Goal: Information Seeking & Learning: Learn about a topic

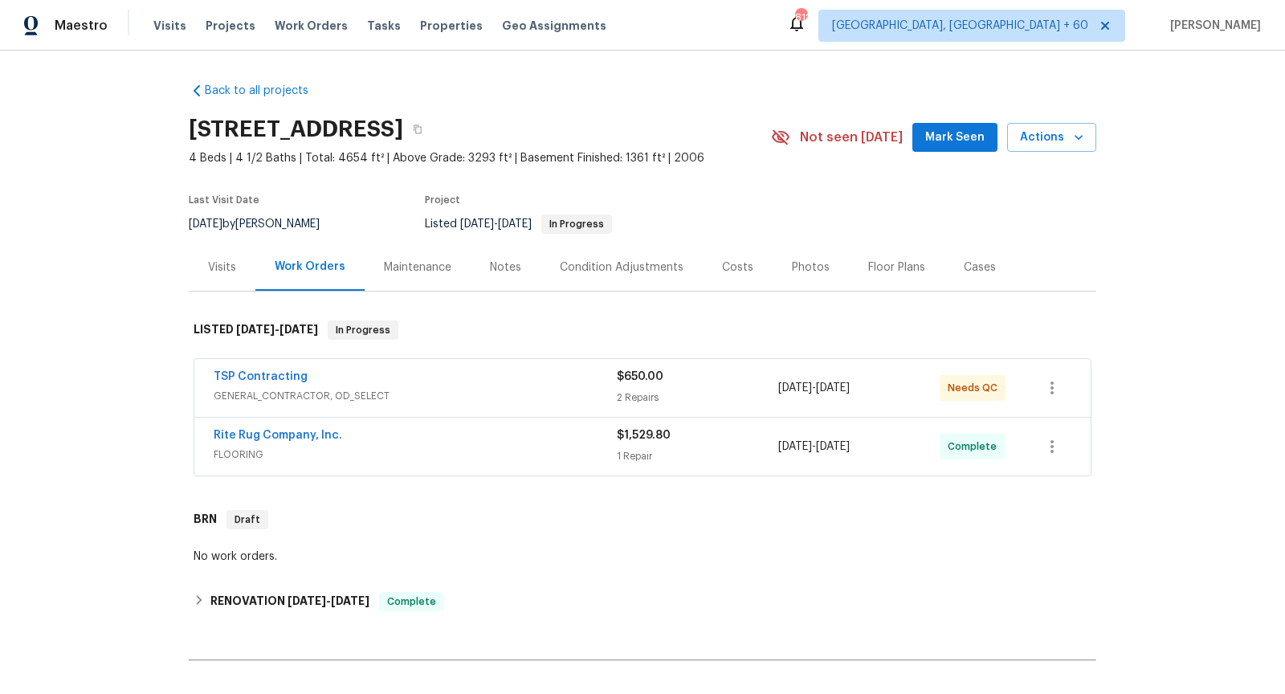
click at [373, 375] on div "TSP Contracting" at bounding box center [415, 378] width 403 height 19
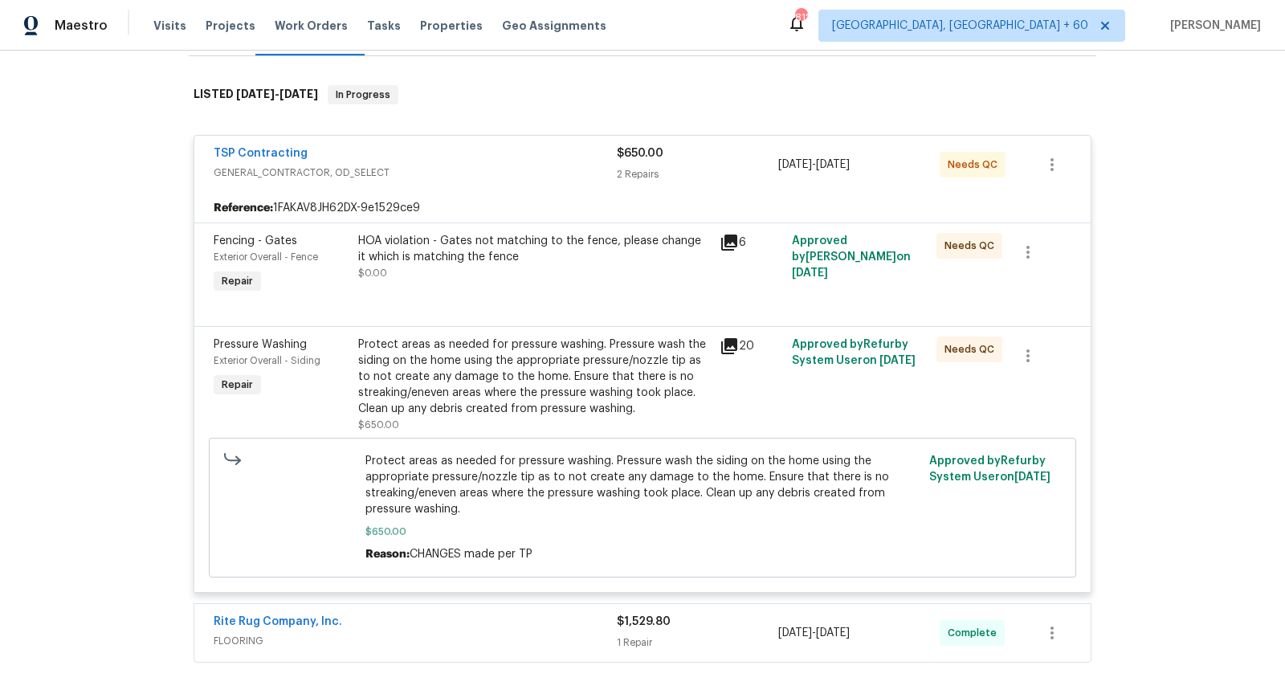
scroll to position [279, 0]
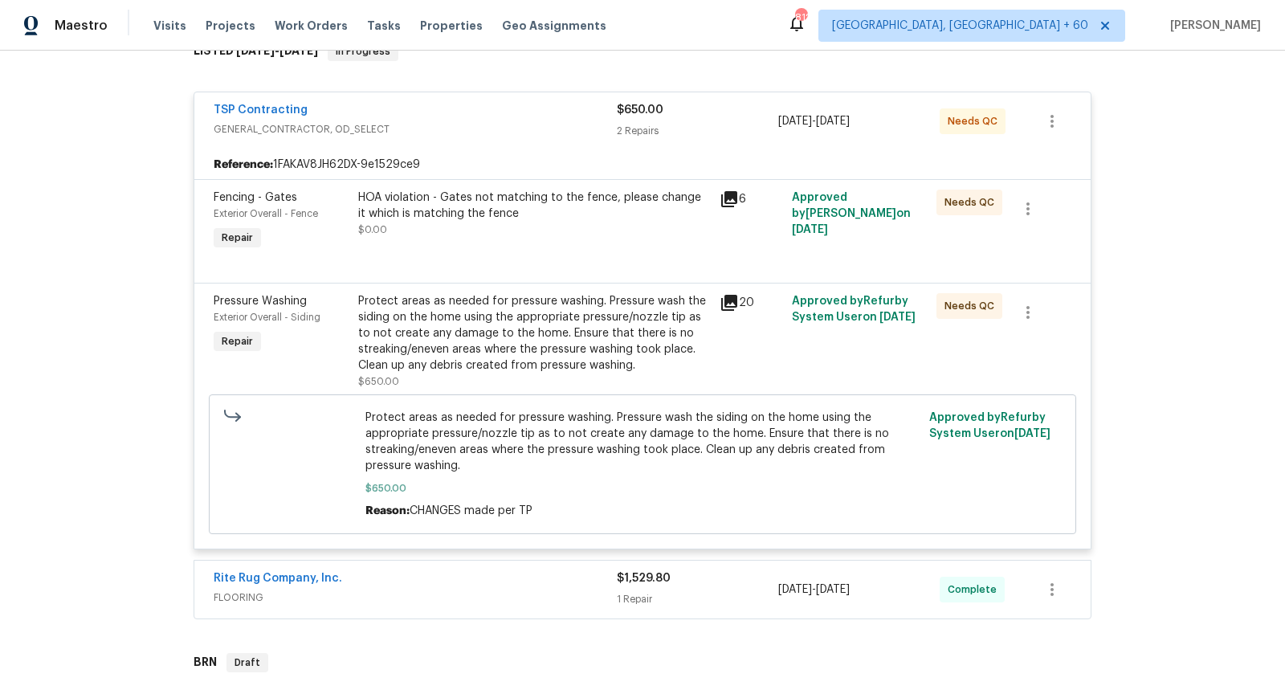
click at [733, 190] on icon at bounding box center [728, 199] width 19 height 19
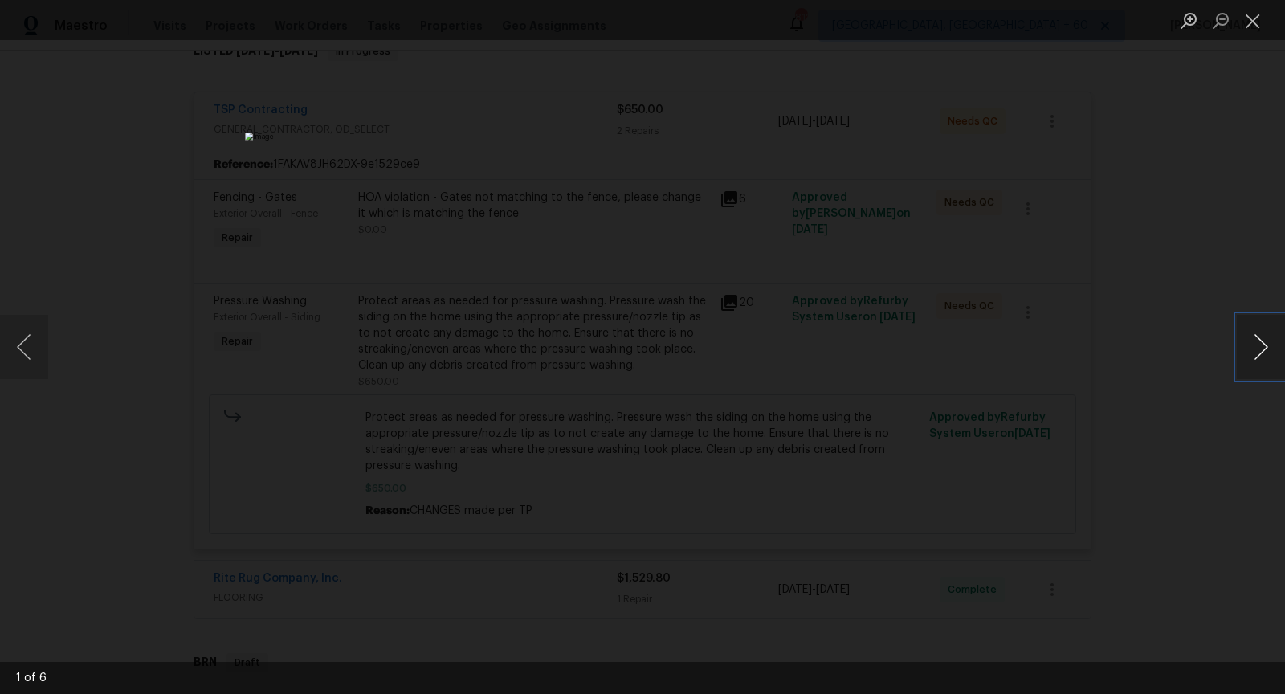
click at [1264, 361] on button "Next image" at bounding box center [1261, 347] width 48 height 64
click at [1268, 370] on button "Next image" at bounding box center [1261, 347] width 48 height 64
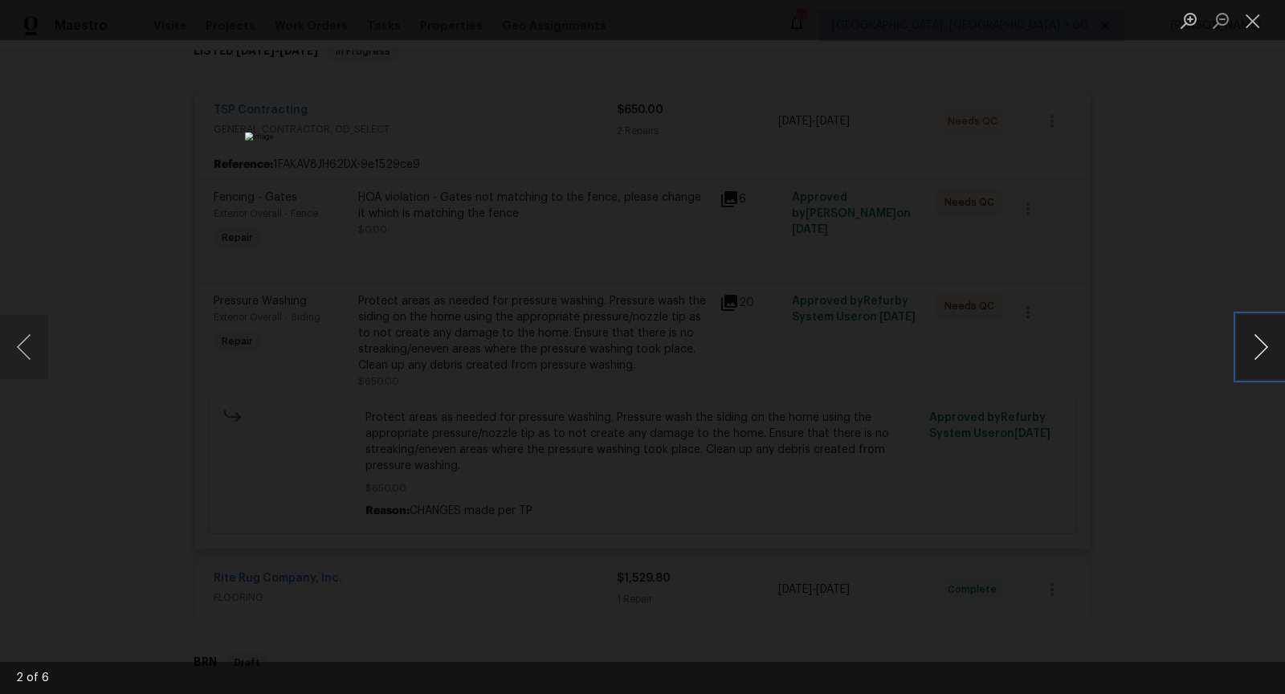
click at [1268, 370] on button "Next image" at bounding box center [1261, 347] width 48 height 64
click at [1270, 345] on button "Next image" at bounding box center [1261, 347] width 48 height 64
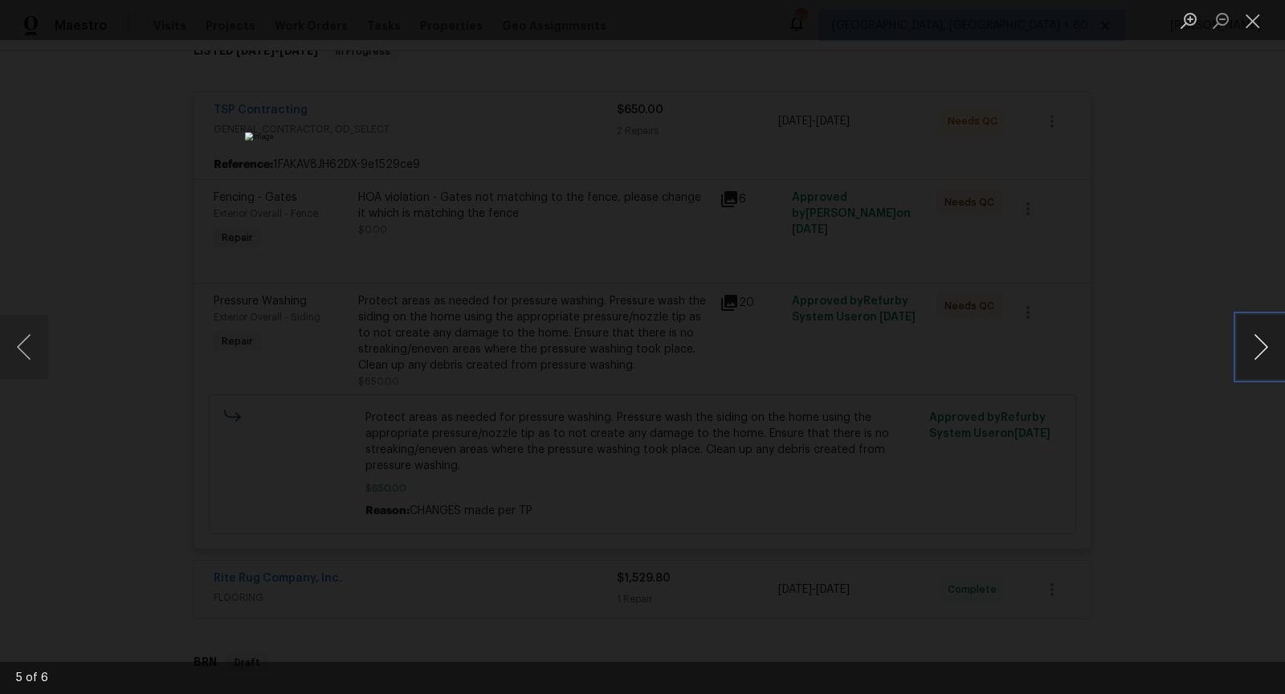
click at [1258, 346] on button "Next image" at bounding box center [1261, 347] width 48 height 64
click at [1249, 29] on button "Close lightbox" at bounding box center [1253, 20] width 32 height 28
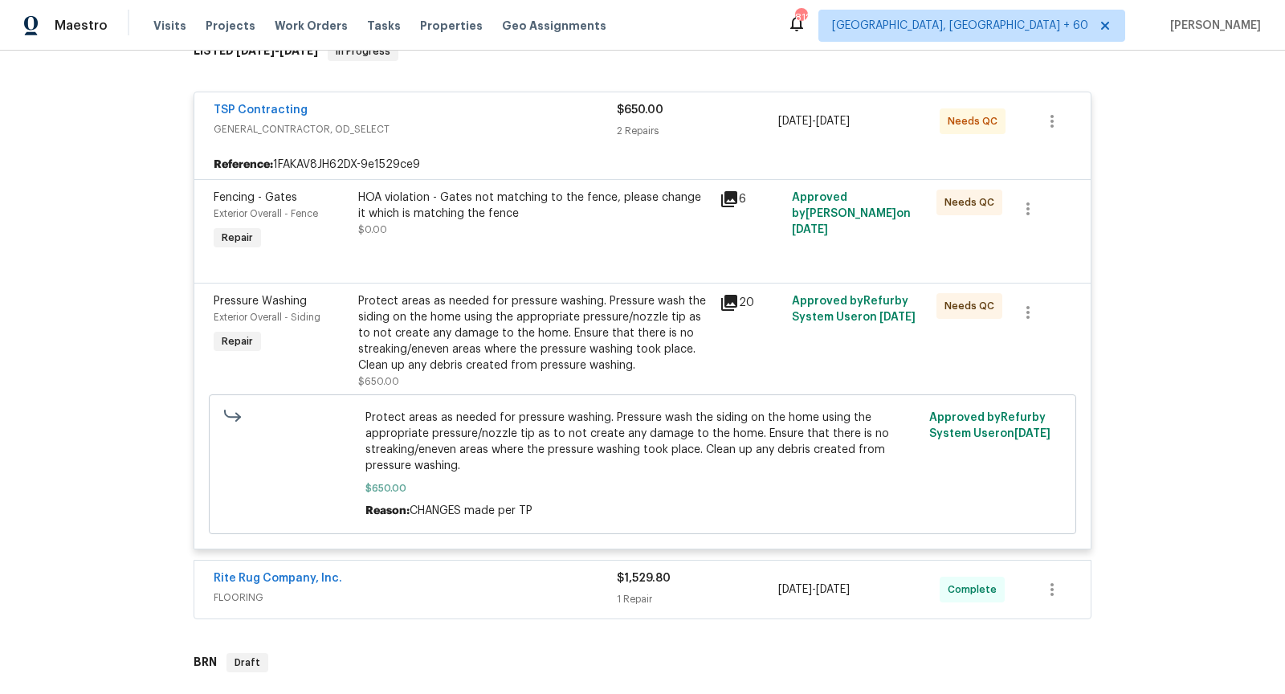
scroll to position [363, 0]
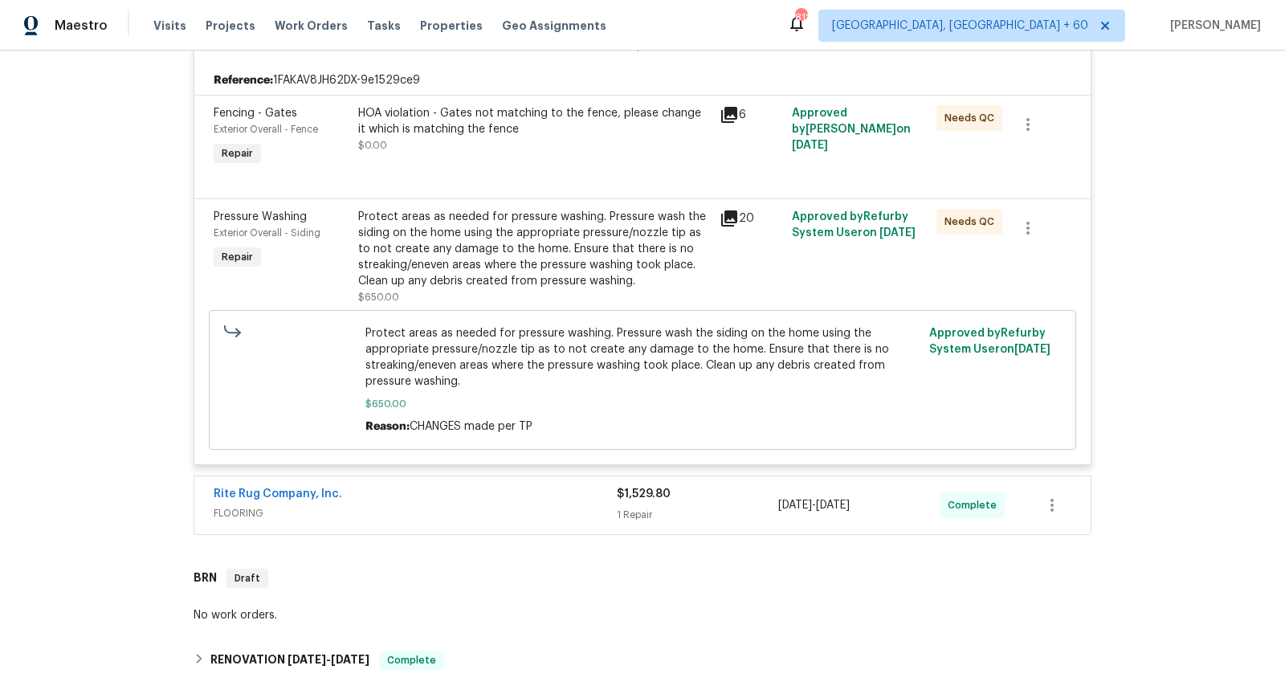
click at [734, 112] on icon at bounding box center [729, 115] width 16 height 16
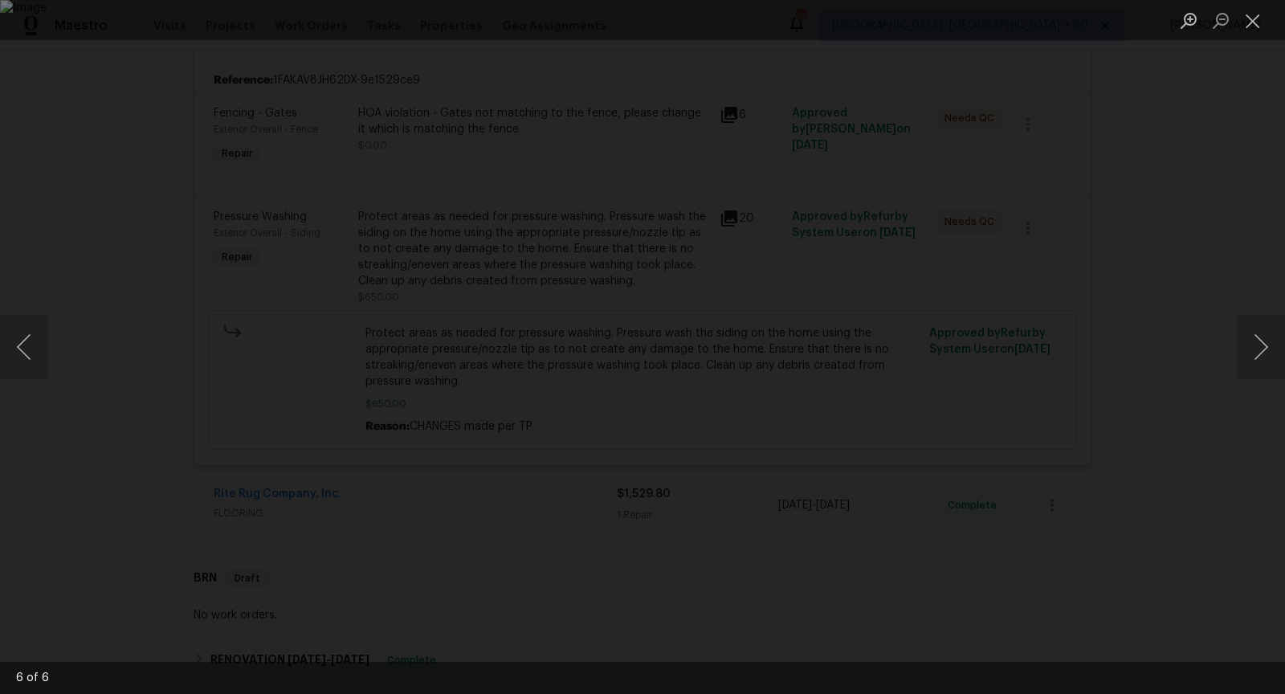
click at [1133, 590] on div "Lightbox" at bounding box center [642, 347] width 1285 height 694
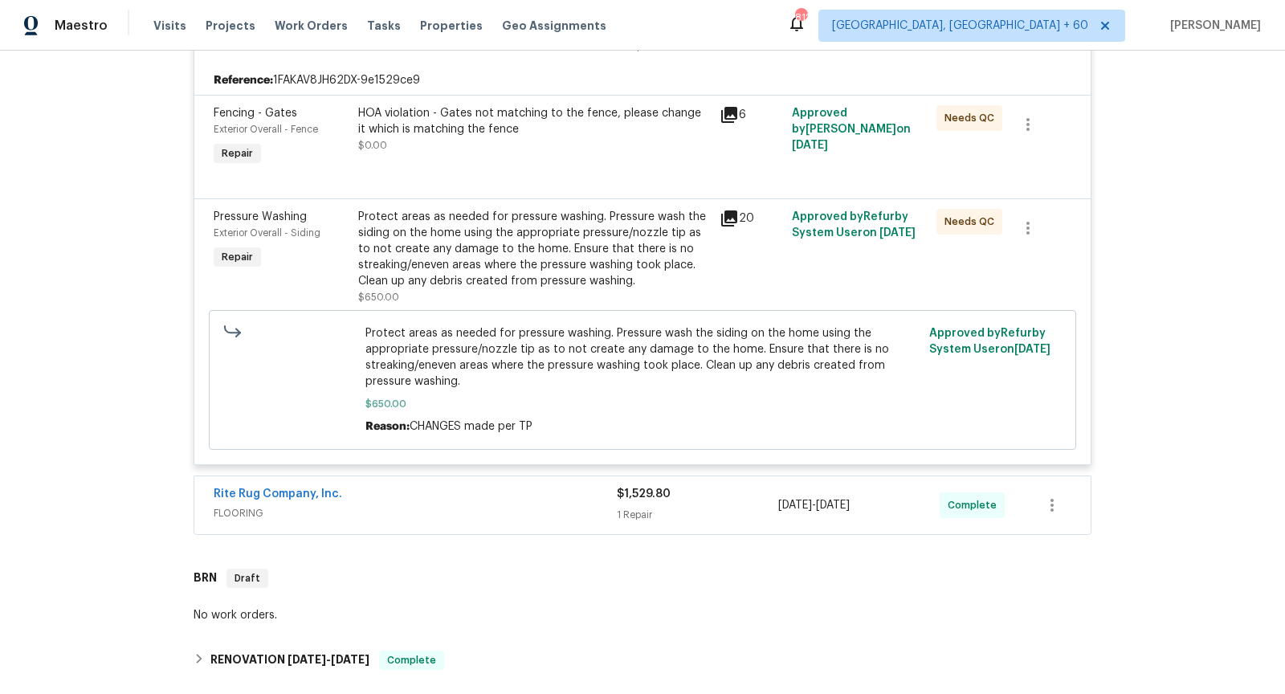
click at [723, 214] on icon at bounding box center [728, 218] width 19 height 19
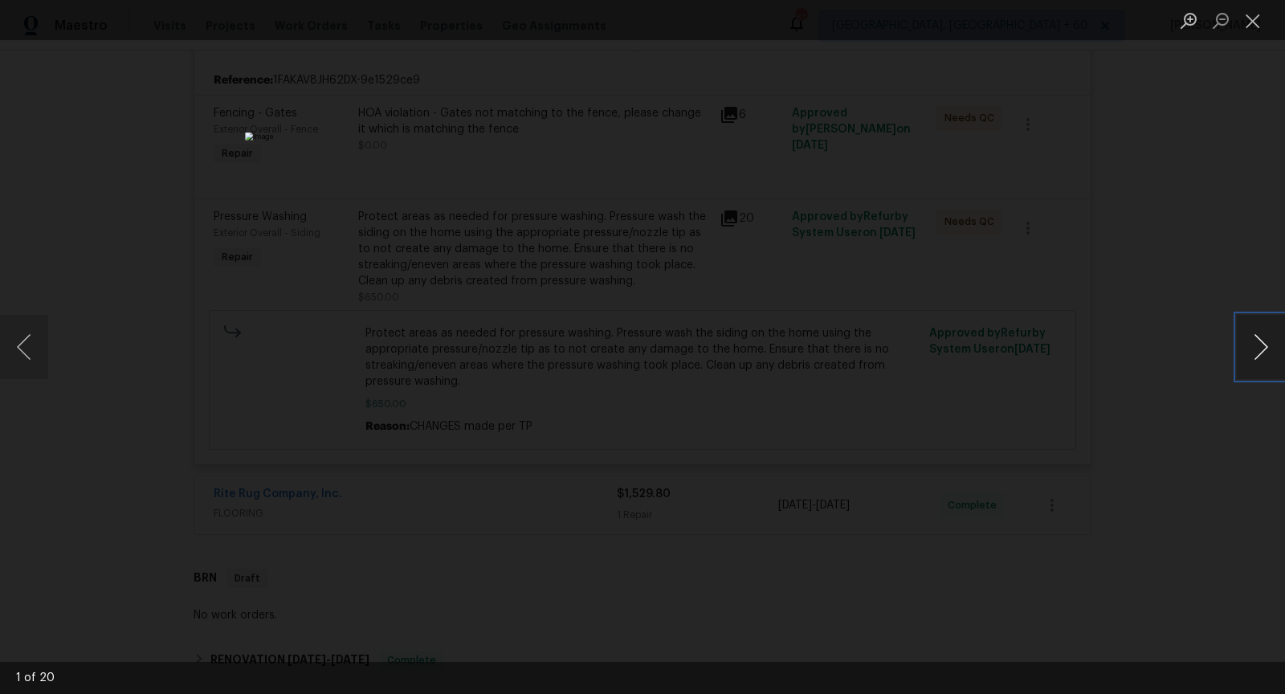
click at [1251, 336] on button "Next image" at bounding box center [1261, 347] width 48 height 64
click at [1273, 371] on button "Next image" at bounding box center [1261, 347] width 48 height 64
click at [1250, 33] on button "Close lightbox" at bounding box center [1253, 20] width 32 height 28
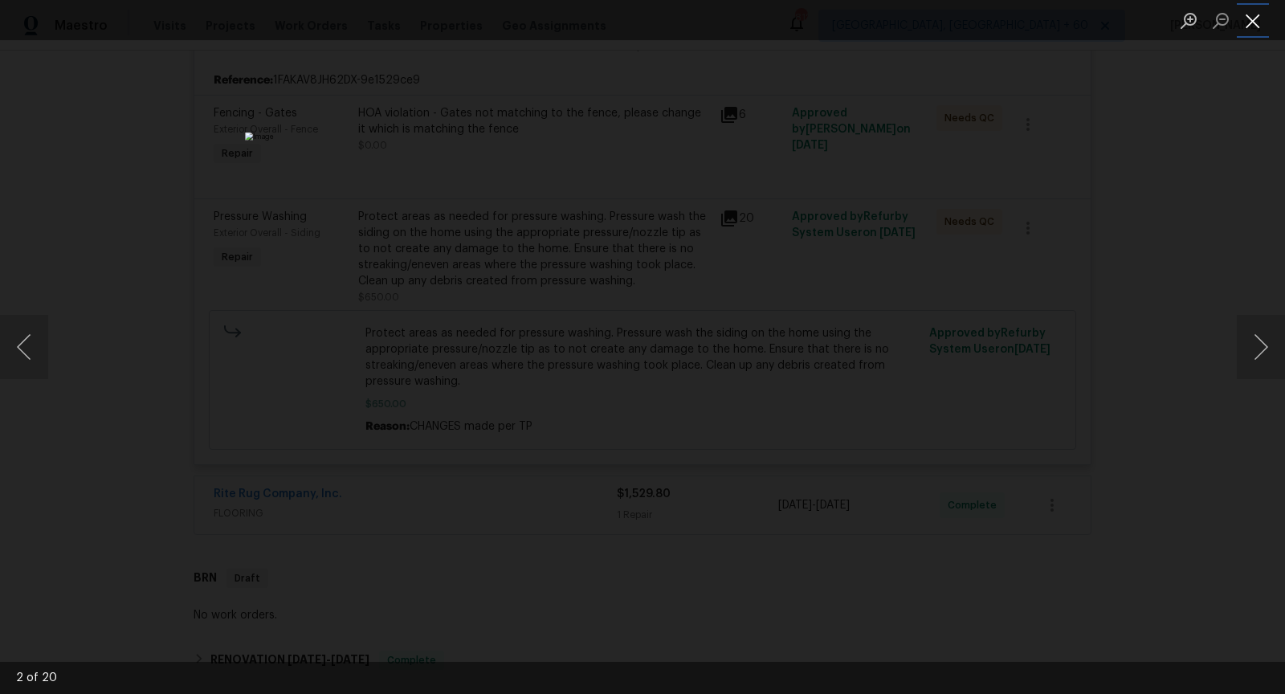
click at [1250, 33] on button "Close lightbox" at bounding box center [1253, 20] width 32 height 28
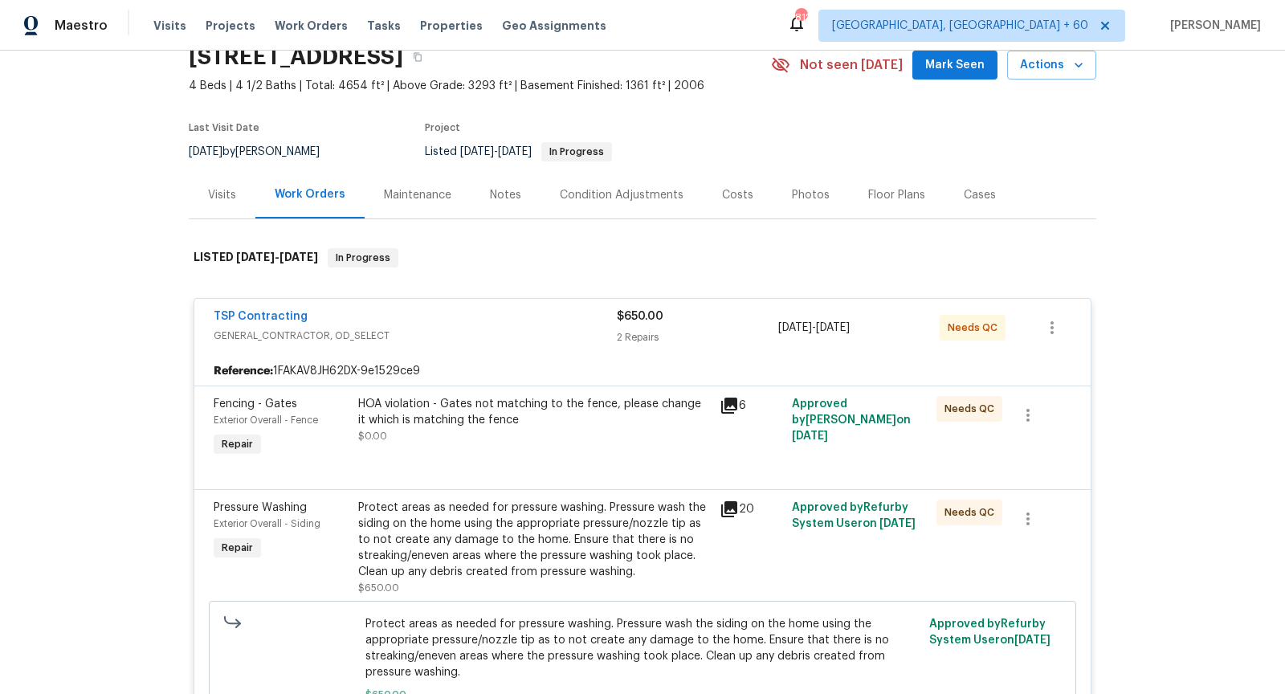
scroll to position [0, 0]
